Goal: Navigation & Orientation: Understand site structure

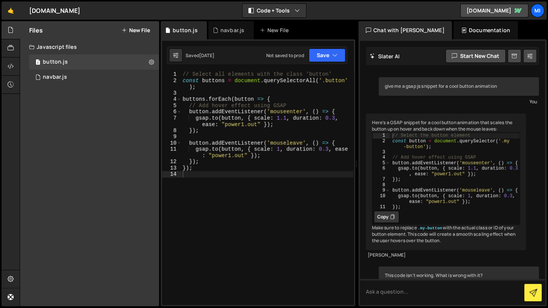
scroll to position [1401, 0]
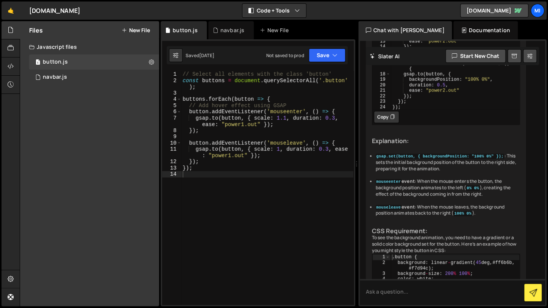
click at [7, 9] on link "🤙" at bounding box center [11, 11] width 19 height 18
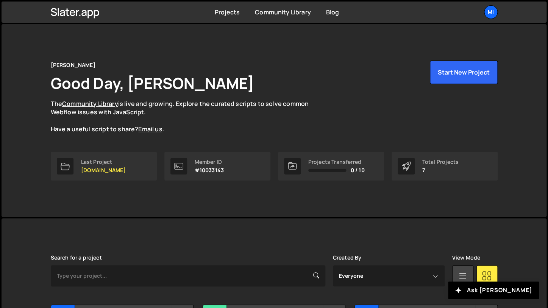
click at [214, 83] on h1 "Good Day, Mitchell Kaskie" at bounding box center [153, 83] width 204 height 21
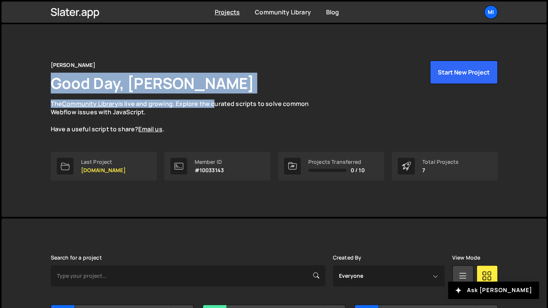
drag, startPoint x: 210, startPoint y: 103, endPoint x: 73, endPoint y: 72, distance: 140.5
click at [73, 72] on div "Mitchell Good Day, Mitchell Kaskie The Community Library is live and growing. E…" at bounding box center [274, 97] width 447 height 73
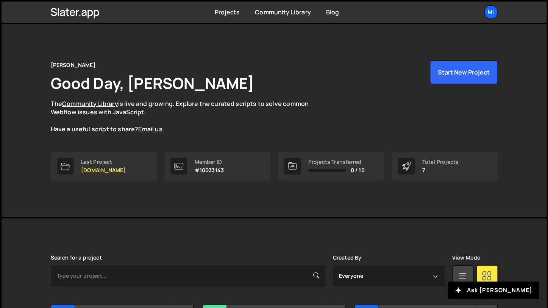
click at [72, 72] on div "Mitchell Good Day, Mitchell Kaskie The Community Library is live and growing. E…" at bounding box center [274, 97] width 447 height 73
drag, startPoint x: 46, startPoint y: 65, endPoint x: 218, endPoint y: 131, distance: 184.0
click at [218, 131] on div "Mitchell Good Day, Mitchell Kaskie The Community Library is live and growing. E…" at bounding box center [273, 120] width 469 height 193
click at [218, 131] on p "The Community Library is live and growing. Explore the curated scripts to solve…" at bounding box center [187, 117] width 273 height 34
